Goal: Task Accomplishment & Management: Manage account settings

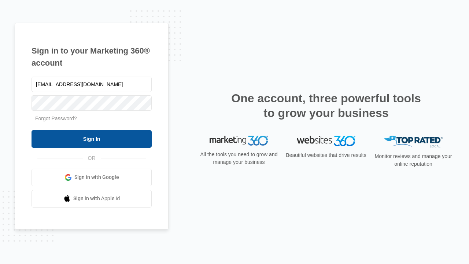
click at [92, 139] on input "Sign In" at bounding box center [92, 139] width 120 height 18
